Goal: Transaction & Acquisition: Purchase product/service

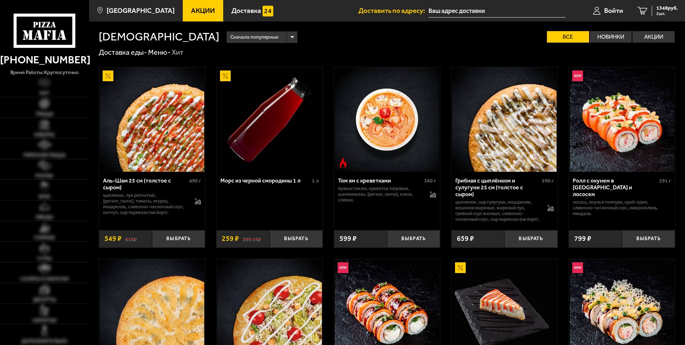
type input "[PERSON_NAME][STREET_ADDRESS]"
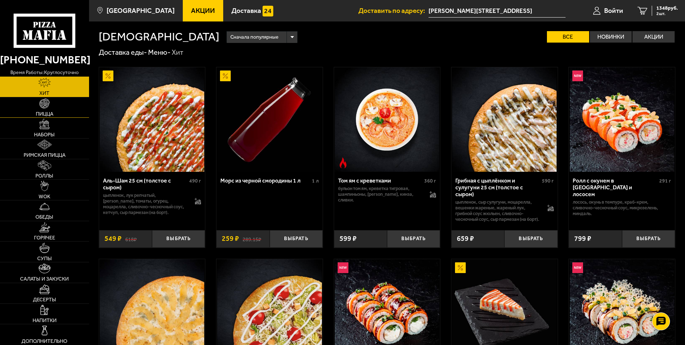
click at [58, 111] on link "Пицца" at bounding box center [44, 107] width 89 height 20
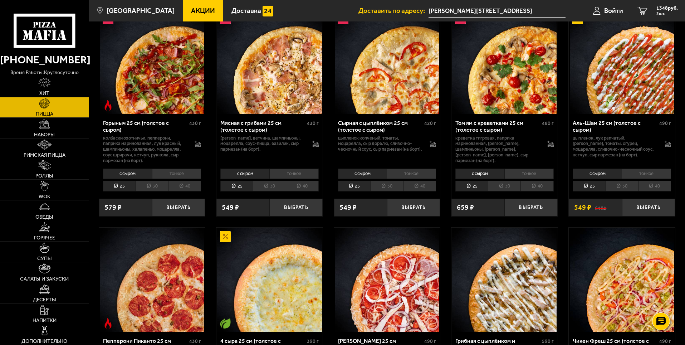
scroll to position [322, 0]
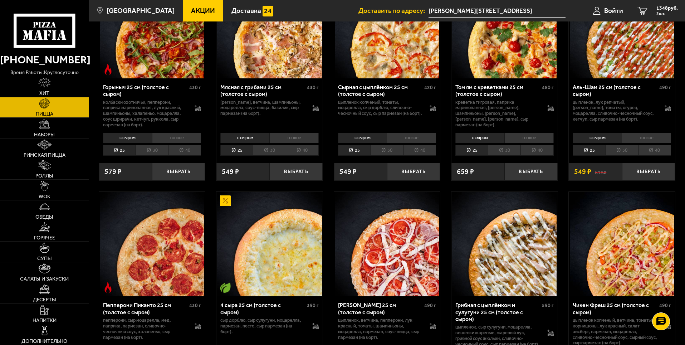
click at [621, 154] on li "30" at bounding box center [621, 150] width 33 height 11
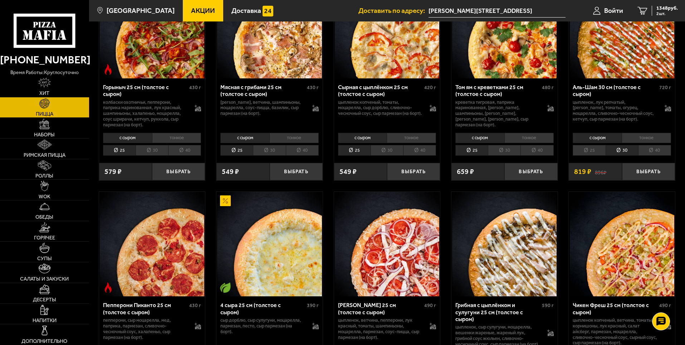
click at [650, 150] on li "40" at bounding box center [654, 150] width 33 height 11
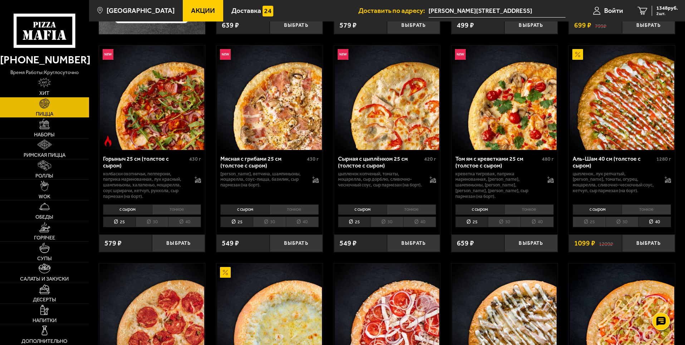
scroll to position [286, 0]
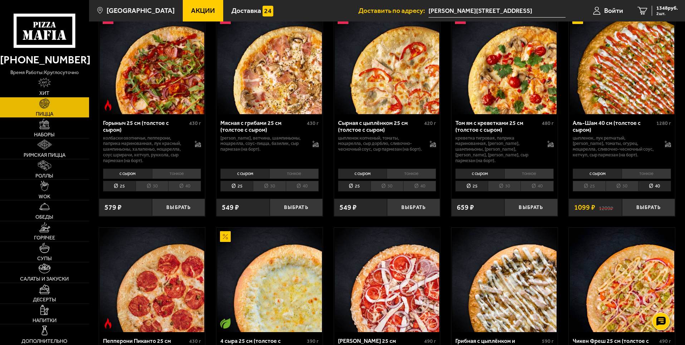
click at [626, 178] on li "тонкое" at bounding box center [645, 173] width 49 height 10
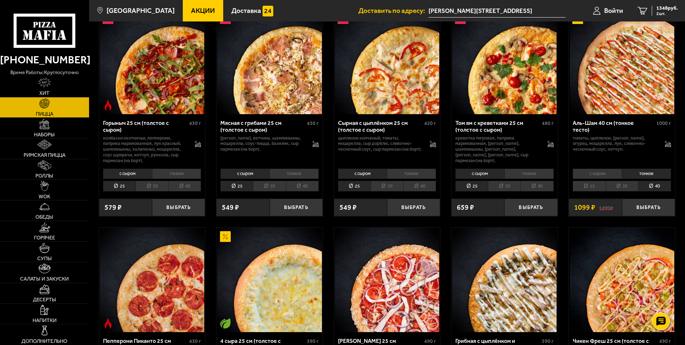
click at [628, 186] on li "30" at bounding box center [621, 186] width 33 height 11
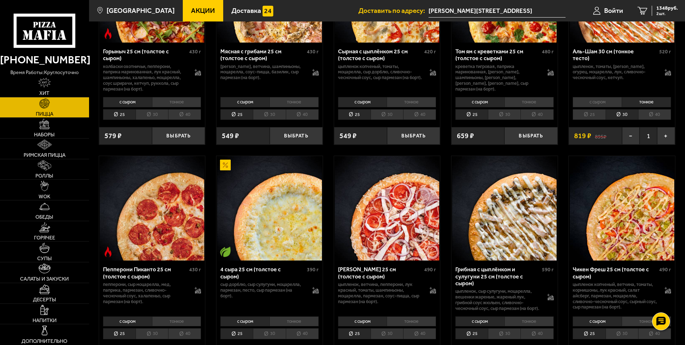
click at [597, 114] on li "25" at bounding box center [588, 114] width 33 height 11
click at [618, 115] on li "30" at bounding box center [621, 114] width 33 height 11
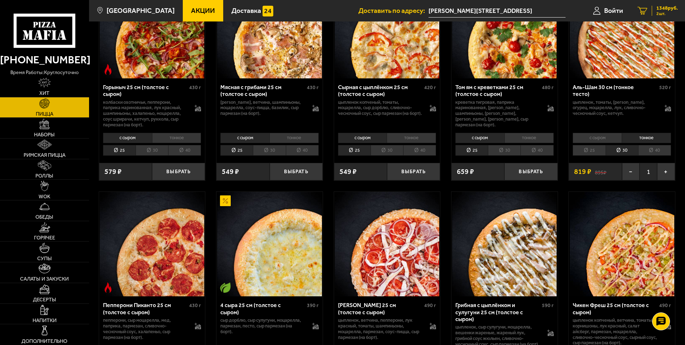
click at [657, 11] on span "1348 руб." at bounding box center [666, 8] width 21 height 5
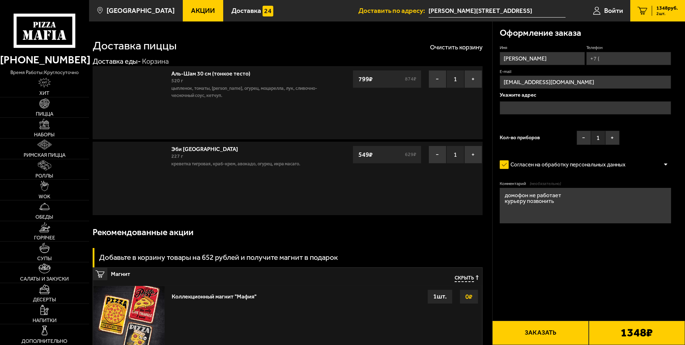
type input "[PERSON_NAME][STREET_ADDRESS]"
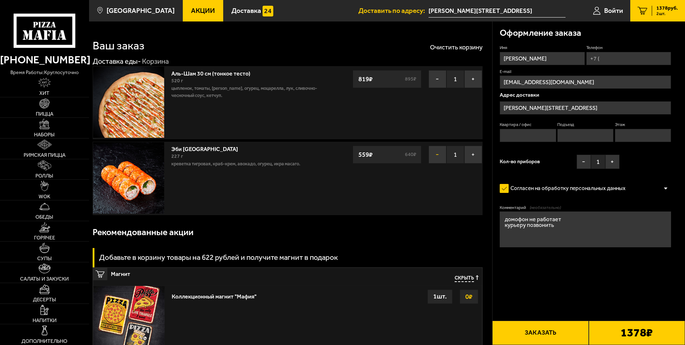
click at [437, 154] on button "−" at bounding box center [437, 155] width 18 height 18
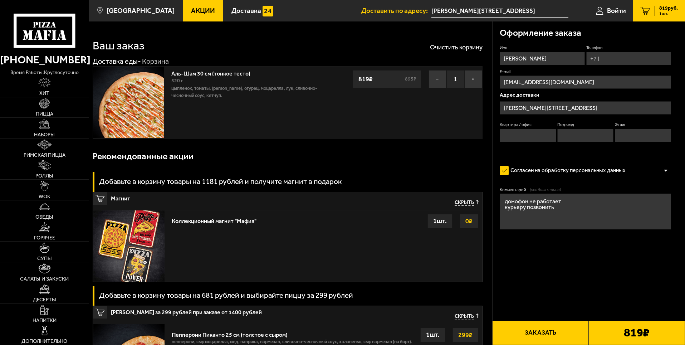
click at [615, 63] on input "Телефон" at bounding box center [628, 58] width 85 height 13
type input "[PHONE_NUMBER]"
type input "10"
type input "2"
type input "1"
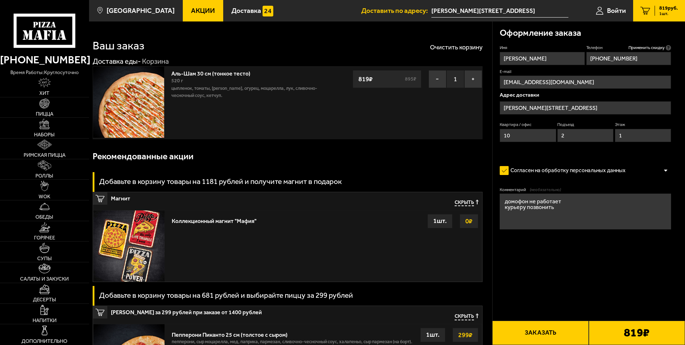
type input "[PHONE_NUMBER]"
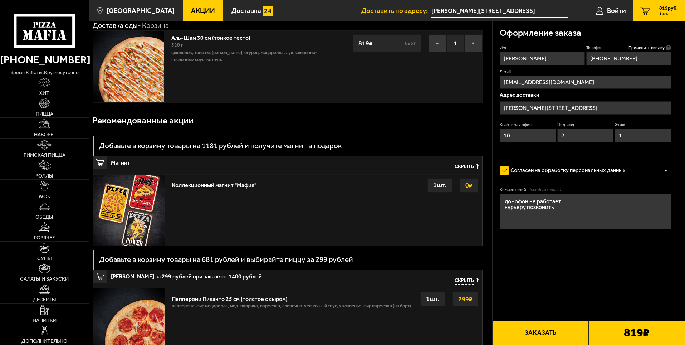
scroll to position [72, 0]
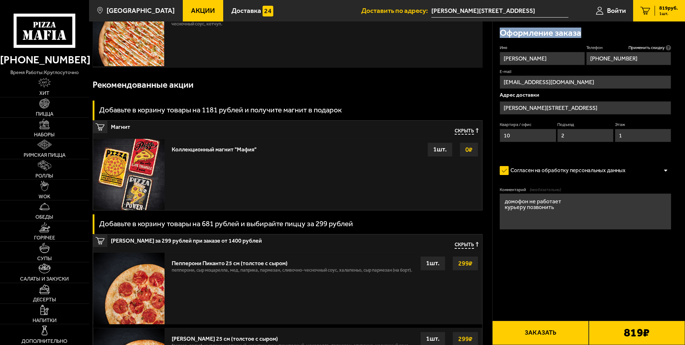
drag, startPoint x: 684, startPoint y: 25, endPoint x: 686, endPoint y: 36, distance: 11.6
click at [684, 36] on html "[PHONE_NUMBER] время работы: круглосуточно [PERSON_NAME] Наборы Римская пицца Р…" at bounding box center [342, 269] width 685 height 682
click at [596, 95] on p "Адрес доставки" at bounding box center [585, 94] width 171 height 5
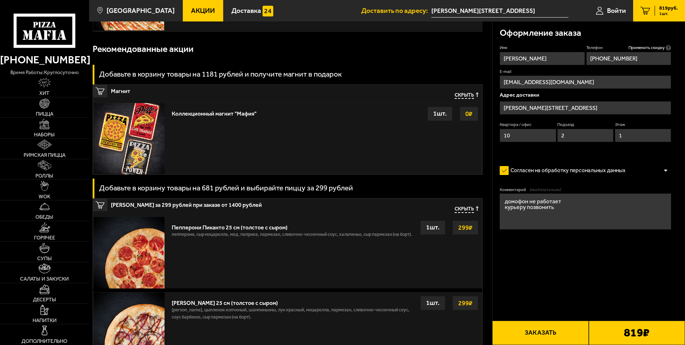
scroll to position [143, 0]
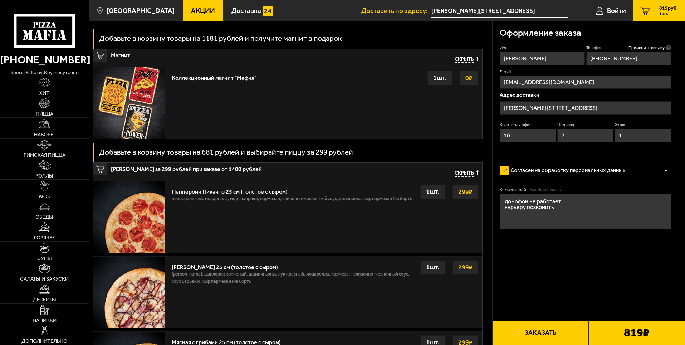
click at [553, 329] on button "Заказать" at bounding box center [540, 332] width 96 height 24
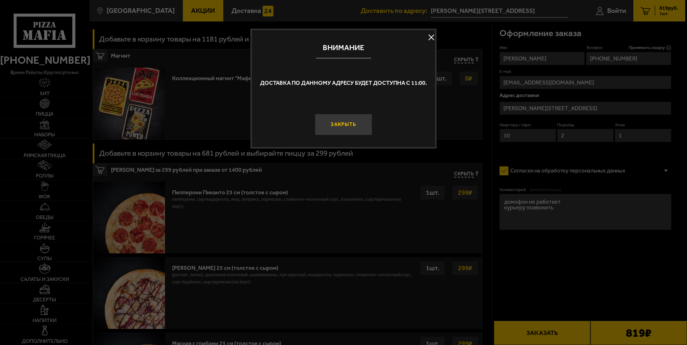
click at [349, 128] on button "Закрыть" at bounding box center [343, 124] width 57 height 21
